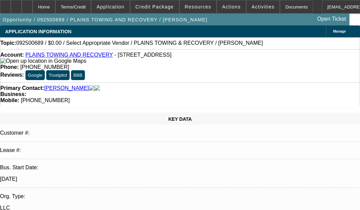
select select "0"
select select "2"
select select "0.1"
select select "4"
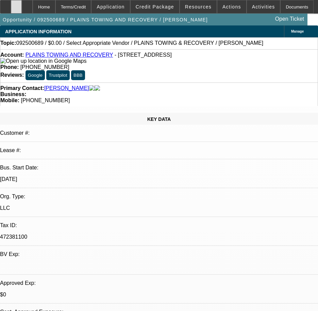
click at [22, 8] on div at bounding box center [16, 7] width 11 height 14
drag, startPoint x: 38, startPoint y: 4, endPoint x: 84, endPoint y: 34, distance: 54.4
click at [33, 4] on div at bounding box center [27, 7] width 11 height 14
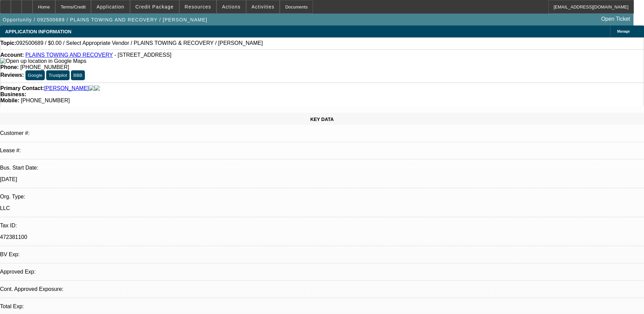
select select "0"
select select "2"
select select "0.1"
select select "4"
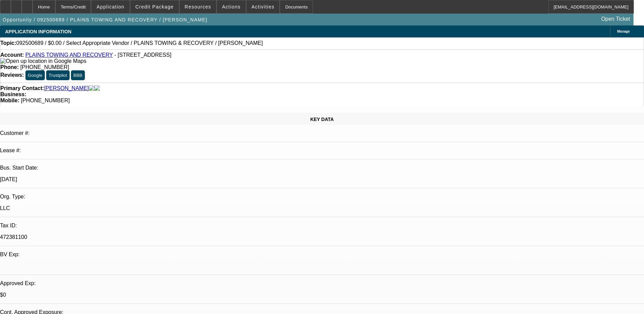
radio input "true"
type textarea "B"
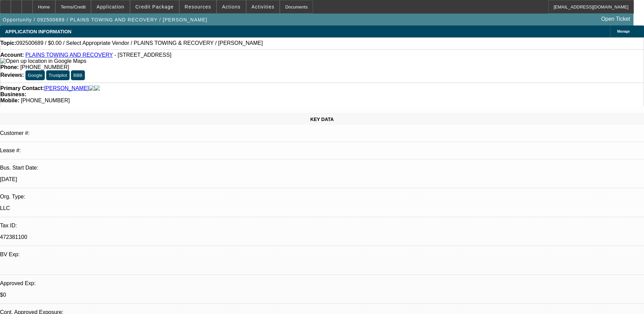
type textarea "B"
type textarea "[PERSON_NAME] has been the one communicating with me. He told me that they have…"
radio input "true"
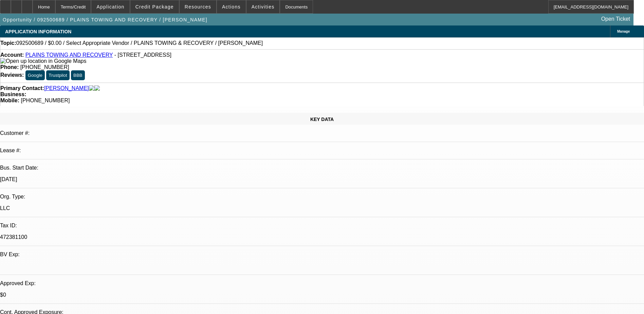
scroll to position [0, 0]
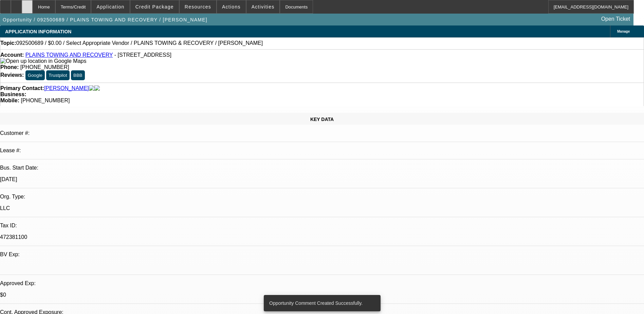
click at [33, 7] on div at bounding box center [27, 7] width 11 height 14
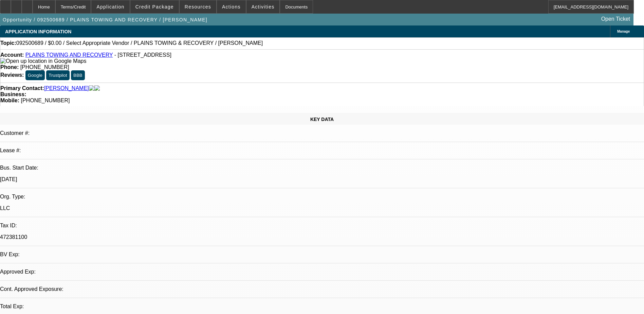
select select "0"
select select "2"
select select "0.1"
select select "1"
select select "2"
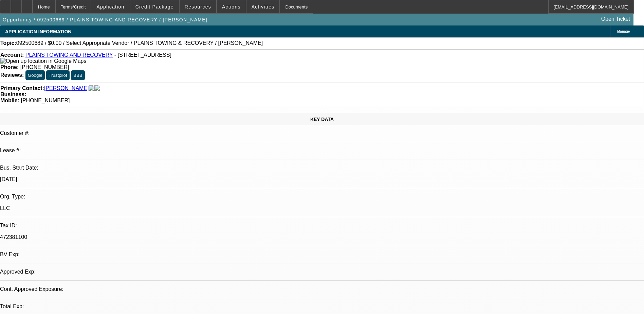
select select "4"
click at [67, 55] on link "PLAINS TOWING AND RECOVERY" at bounding box center [69, 55] width 88 height 6
click at [33, 5] on div at bounding box center [27, 7] width 11 height 14
select select "0"
select select "2"
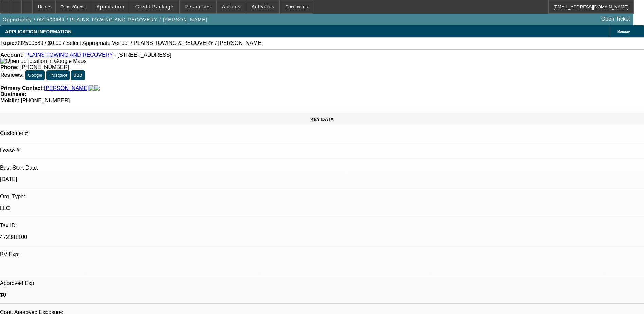
select select "2"
select select "0.1"
select select "4"
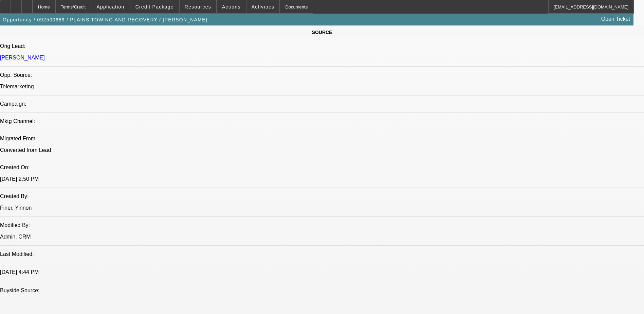
scroll to position [442, 0]
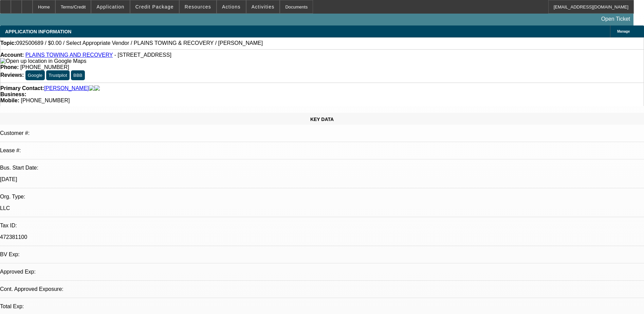
select select "0"
select select "2"
select select "0.1"
select select "1"
select select "2"
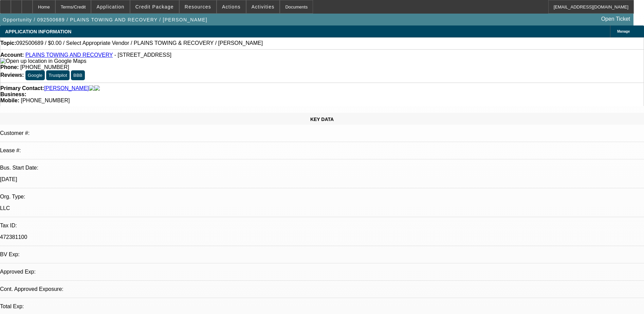
select select "4"
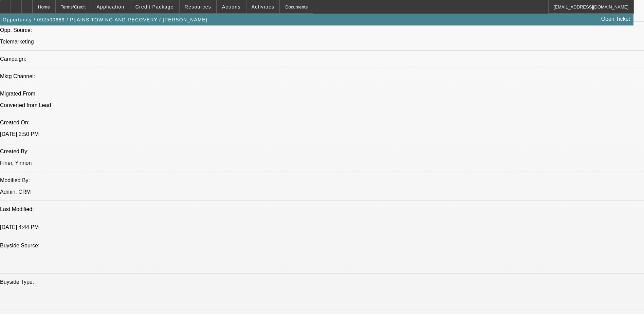
scroll to position [510, 0]
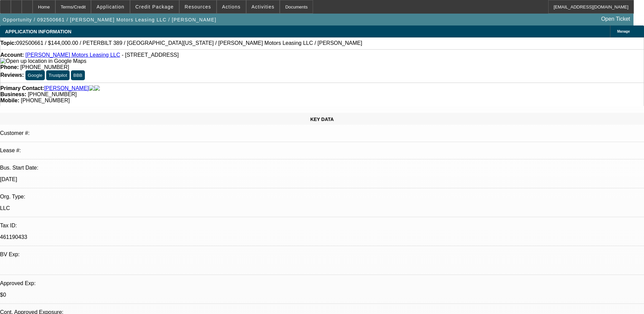
select select "0"
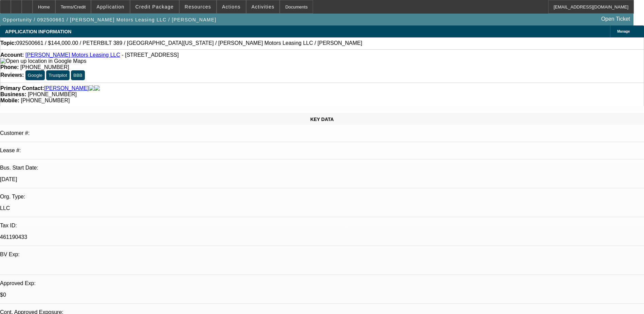
select select "0"
select select "1"
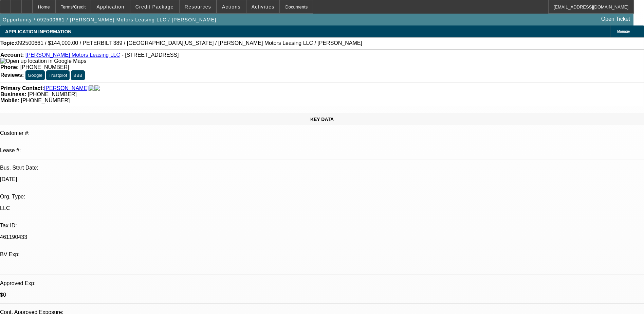
select select "2"
select select "6"
select select "1"
select select "6"
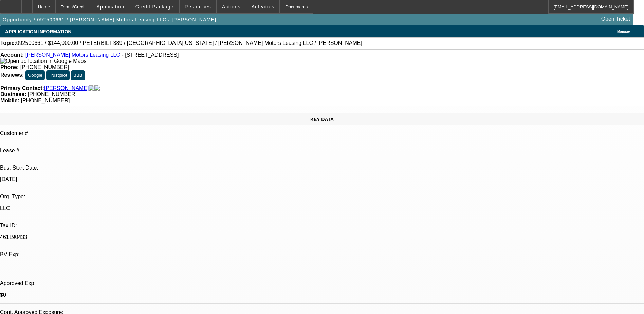
select select "1"
select select "2"
select select "6"
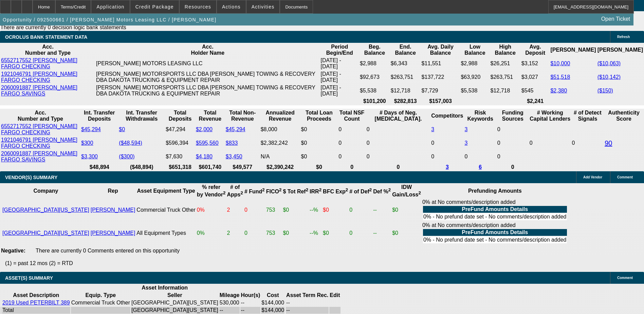
scroll to position [1312, 0]
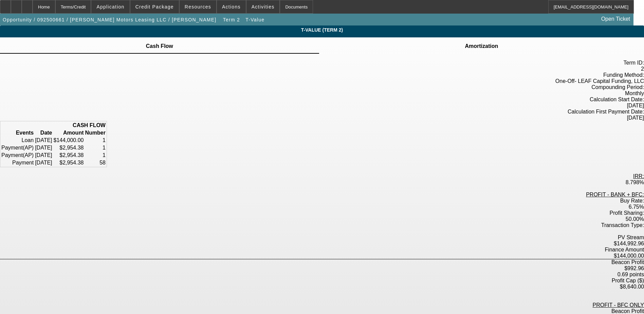
click at [482, 42] on icon at bounding box center [482, 42] width 0 height 0
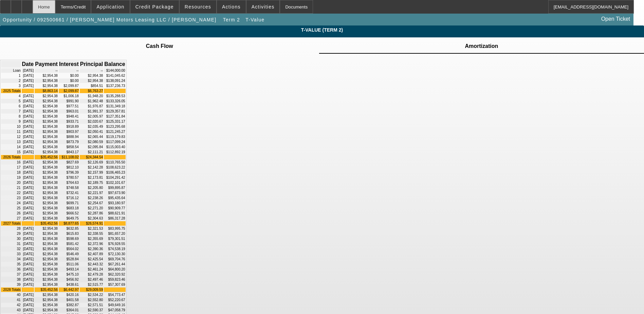
click at [55, 8] on div "Home" at bounding box center [44, 7] width 23 height 14
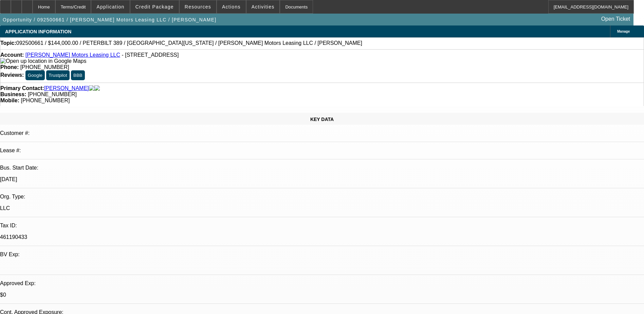
select select "0"
select select "2"
select select "0"
select select "6"
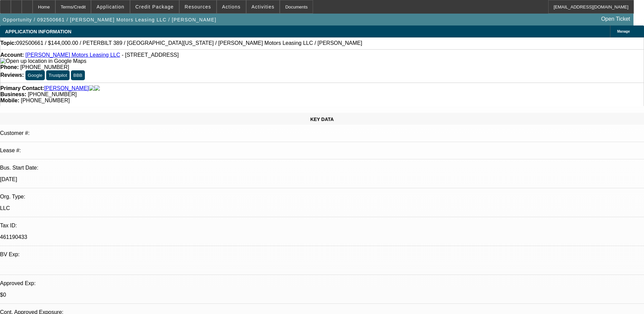
select select "0"
select select "6"
select select "0"
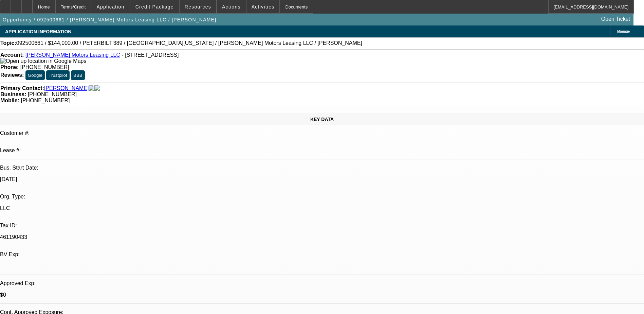
select select "0"
select select "2"
select select "0"
select select "6"
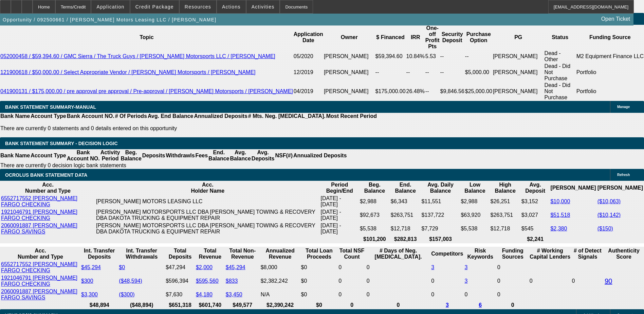
scroll to position [1189, 0]
